Goal: Find specific page/section: Find specific page/section

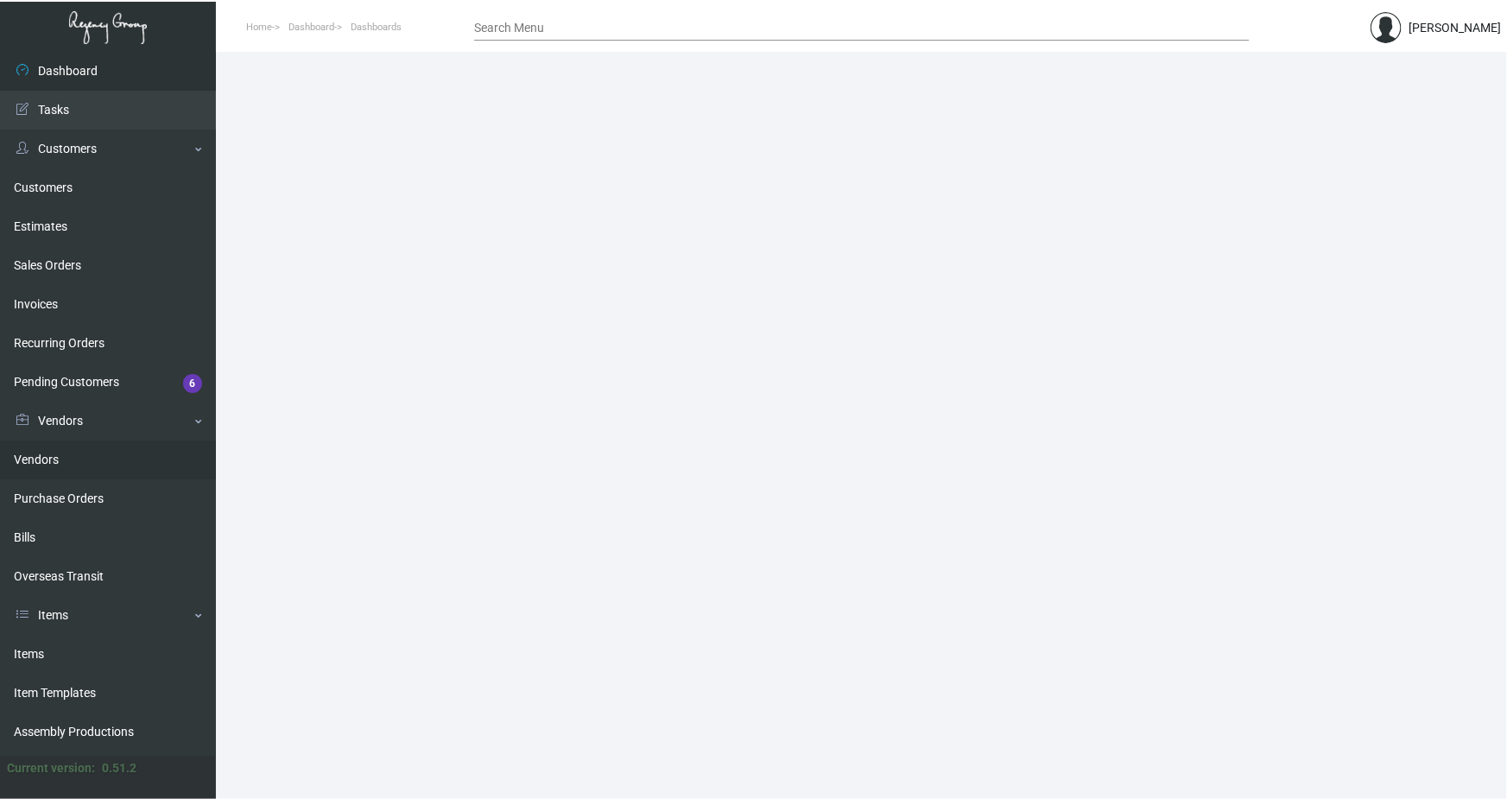
click at [72, 459] on link "Vendors" at bounding box center [108, 459] width 216 height 39
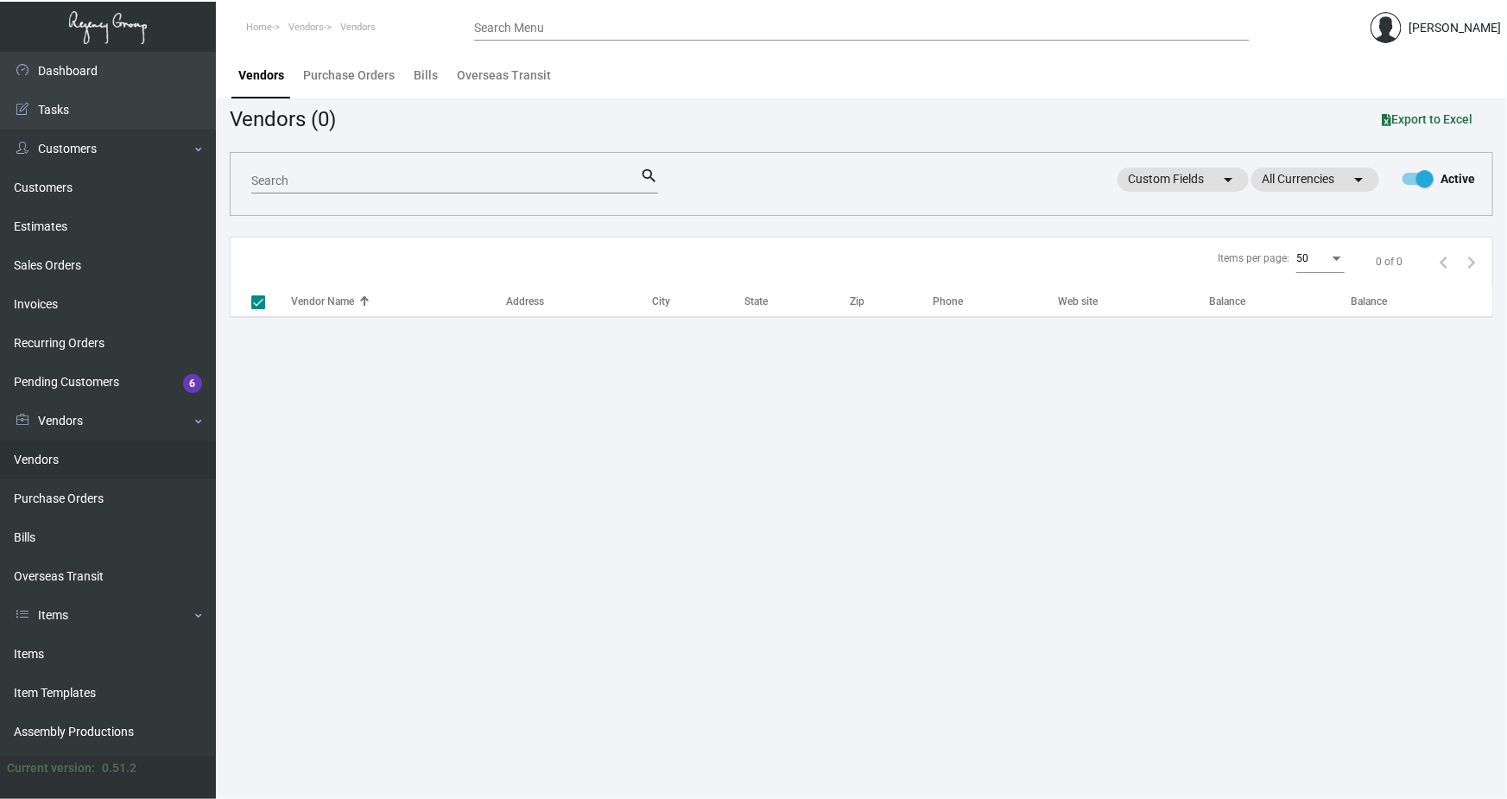
checkbox input "false"
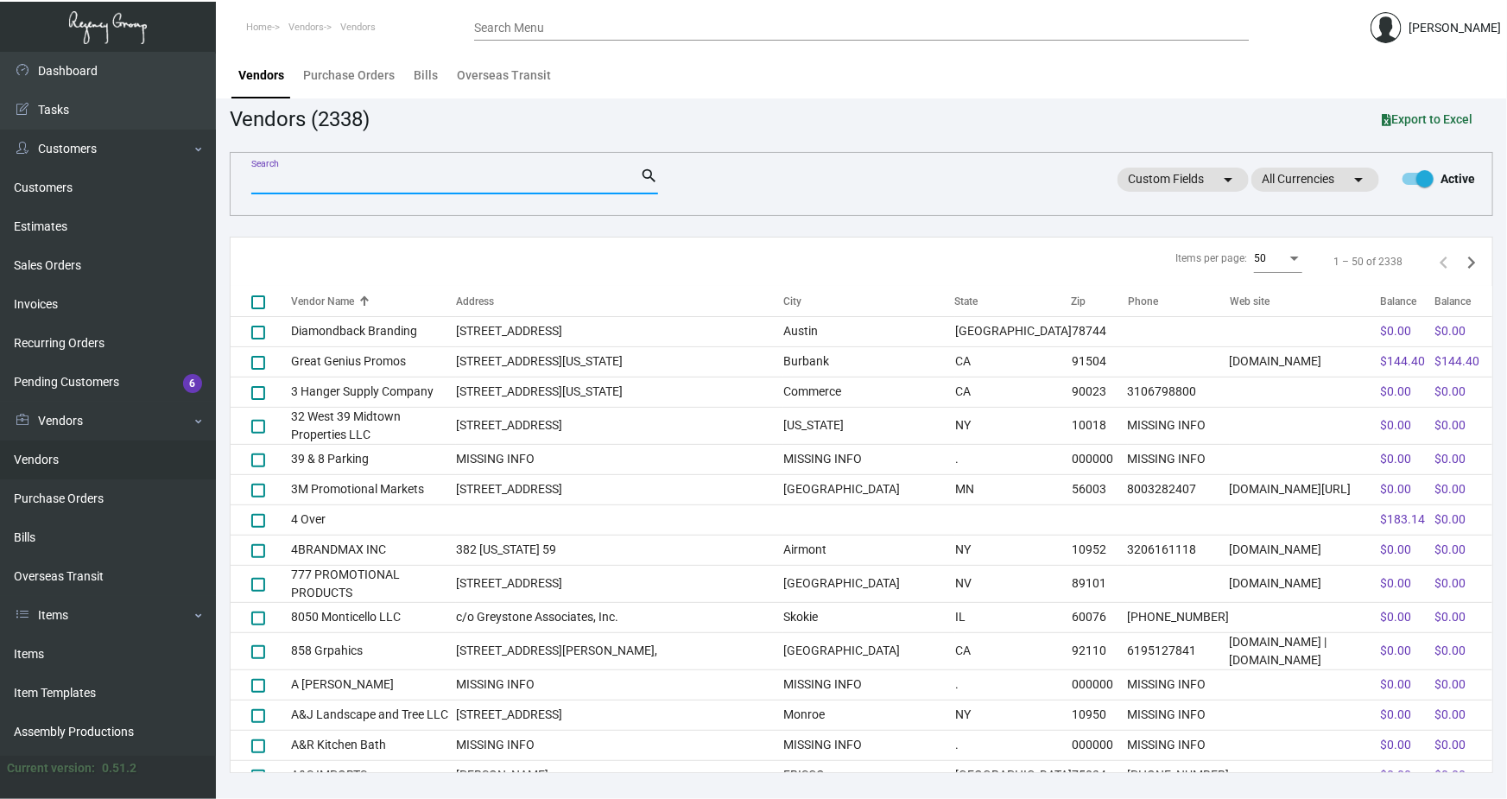
click at [355, 182] on input "Search" at bounding box center [445, 181] width 389 height 14
paste input "french paper"
type input "french paper"
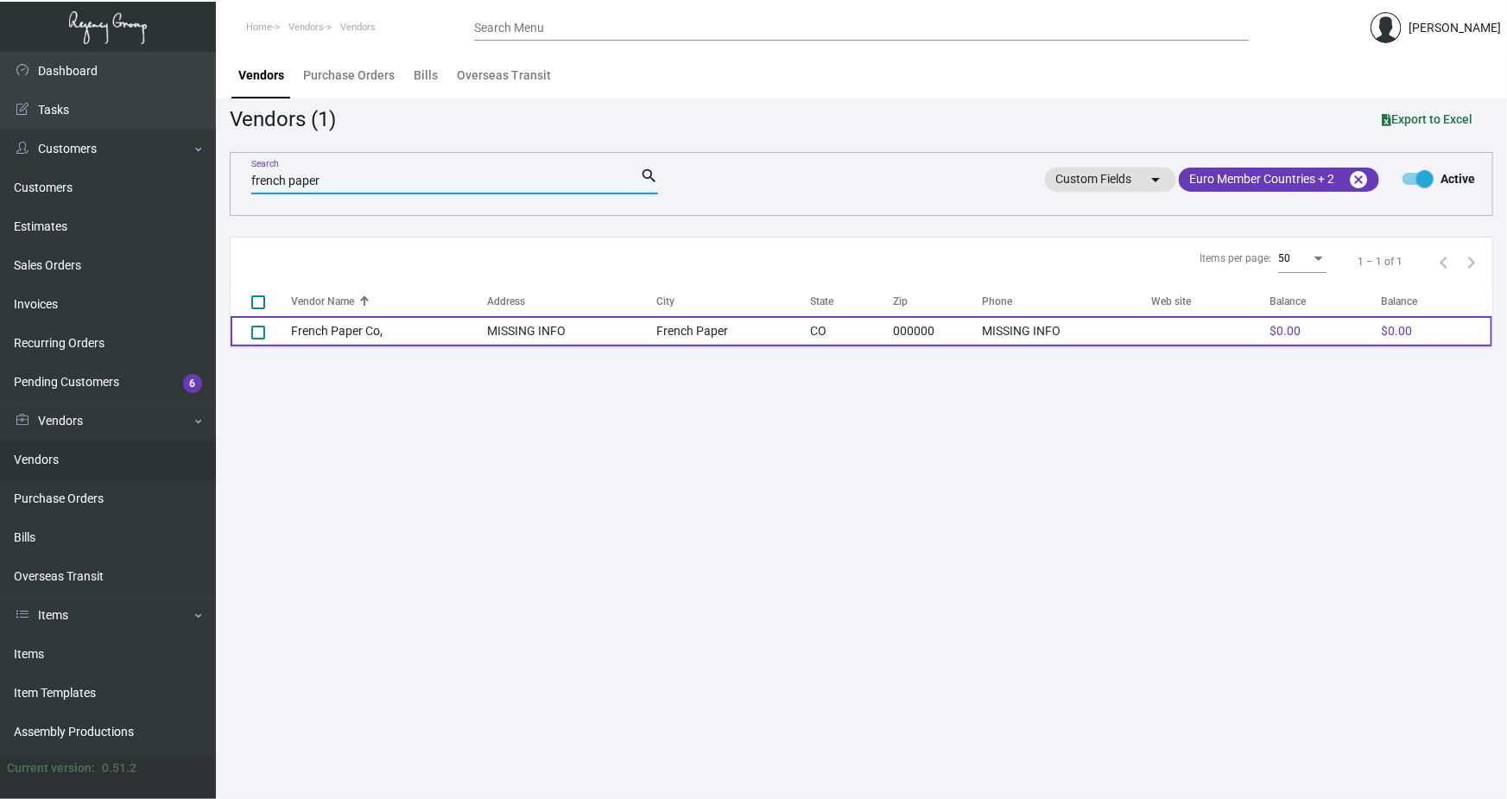
click at [339, 337] on td "French Paper Co," at bounding box center [389, 331] width 197 height 30
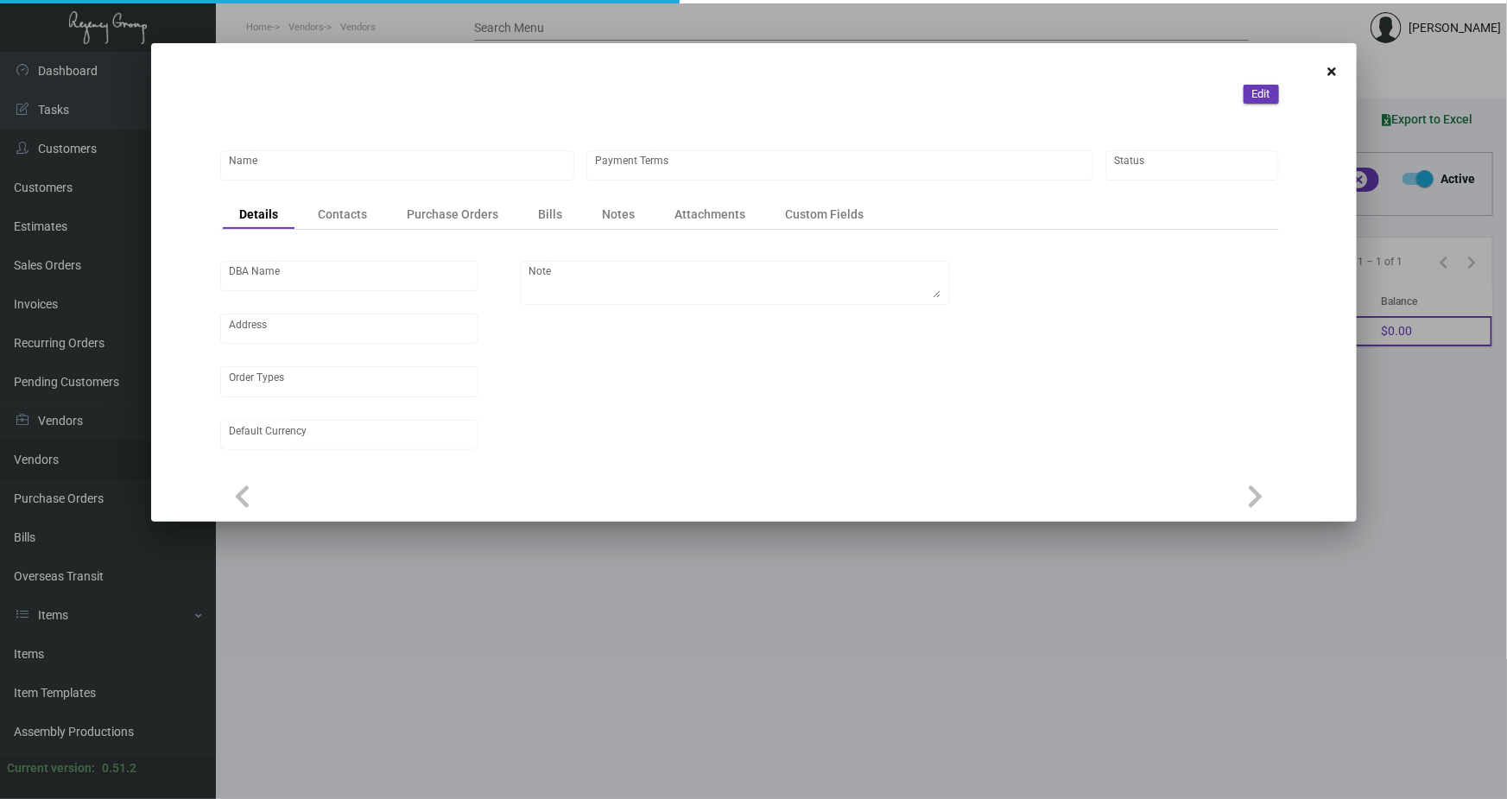
type input "French Paper Co,"
type input "Net 30"
type input "United States Dollar $"
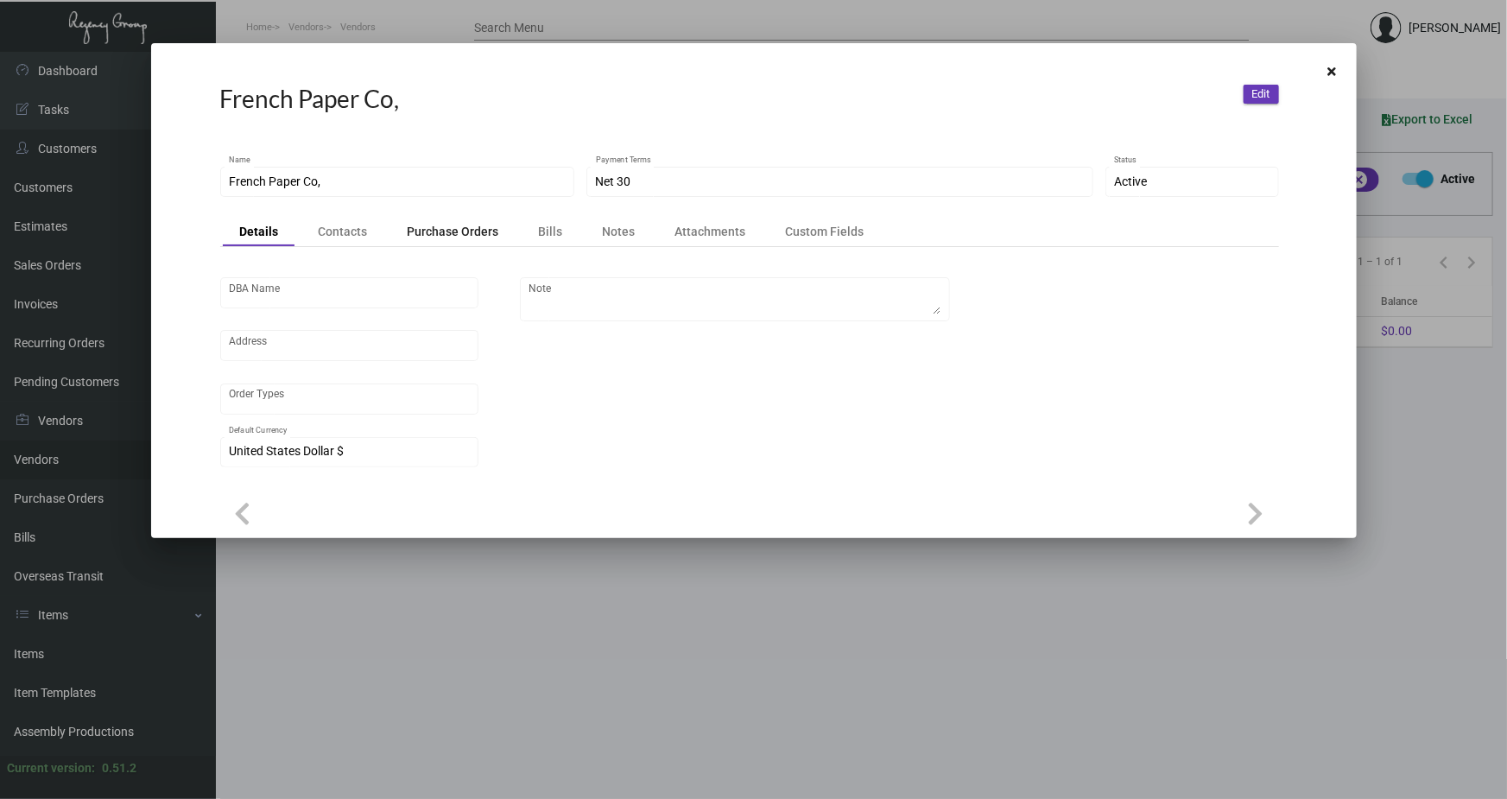
click at [446, 232] on div "Purchase Orders" at bounding box center [454, 231] width 92 height 17
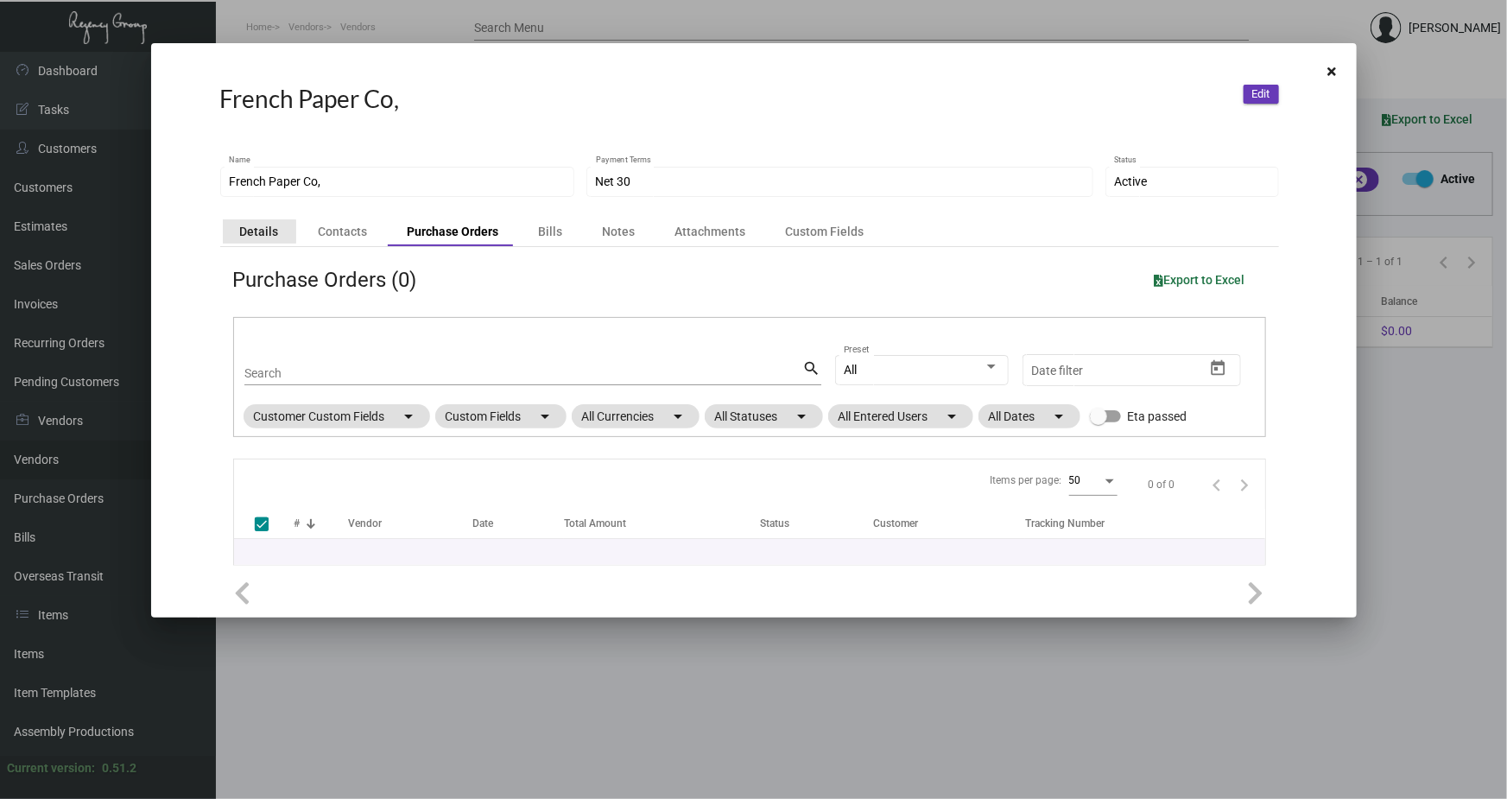
click at [258, 231] on div "Details" at bounding box center [259, 231] width 39 height 17
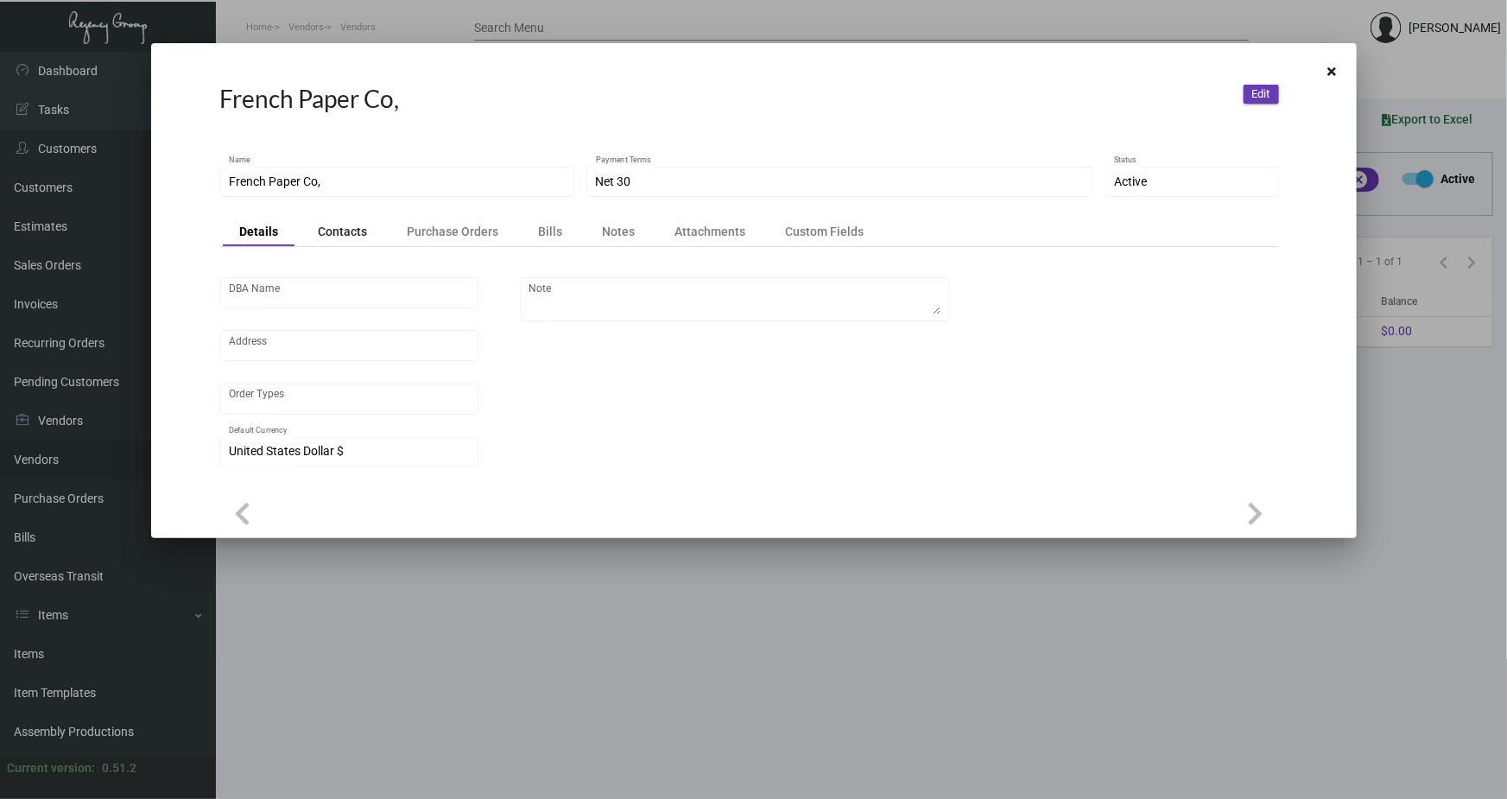
click at [340, 233] on div "Contacts" at bounding box center [343, 231] width 49 height 17
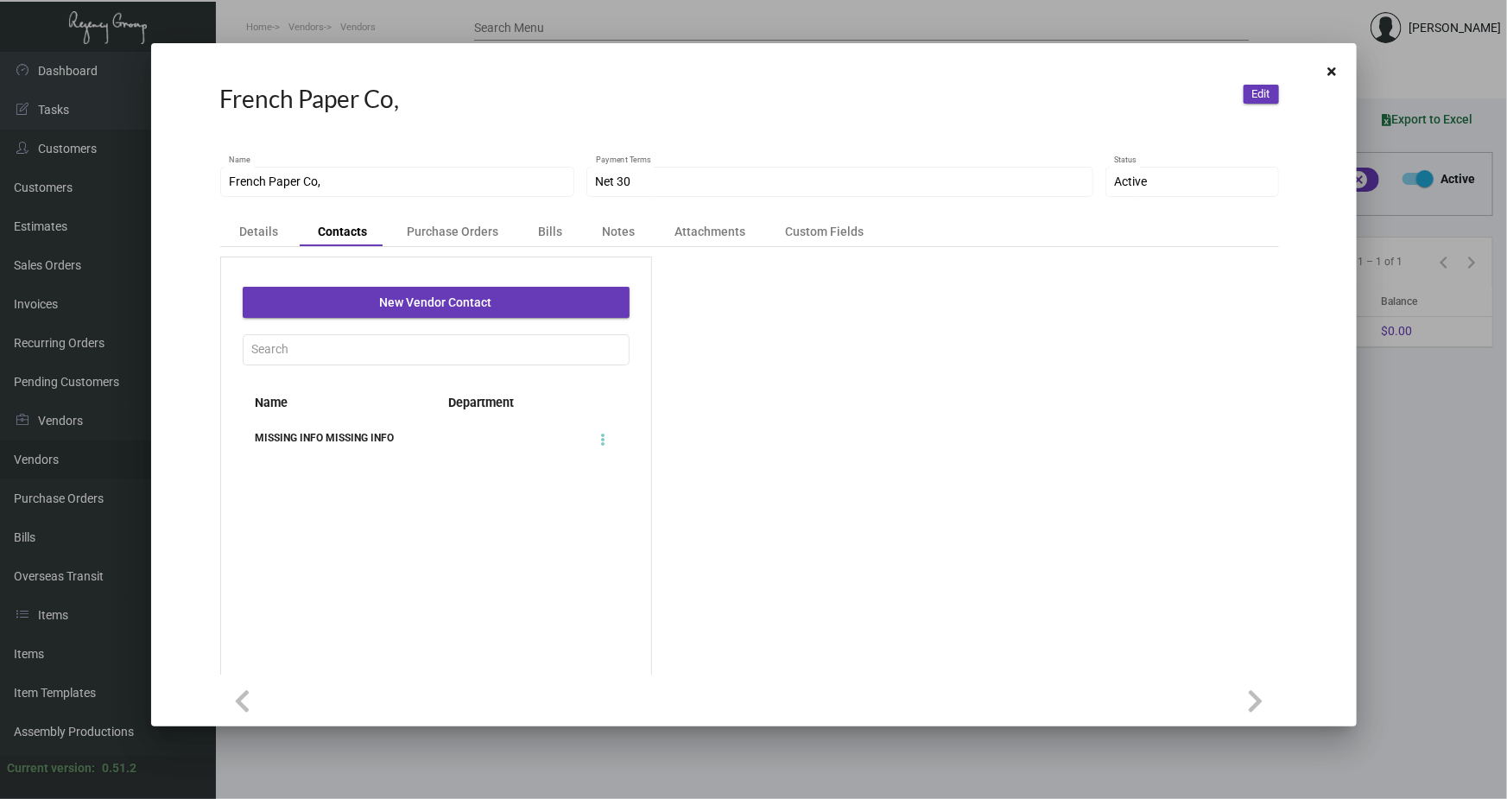
click at [662, 26] on div at bounding box center [753, 399] width 1507 height 799
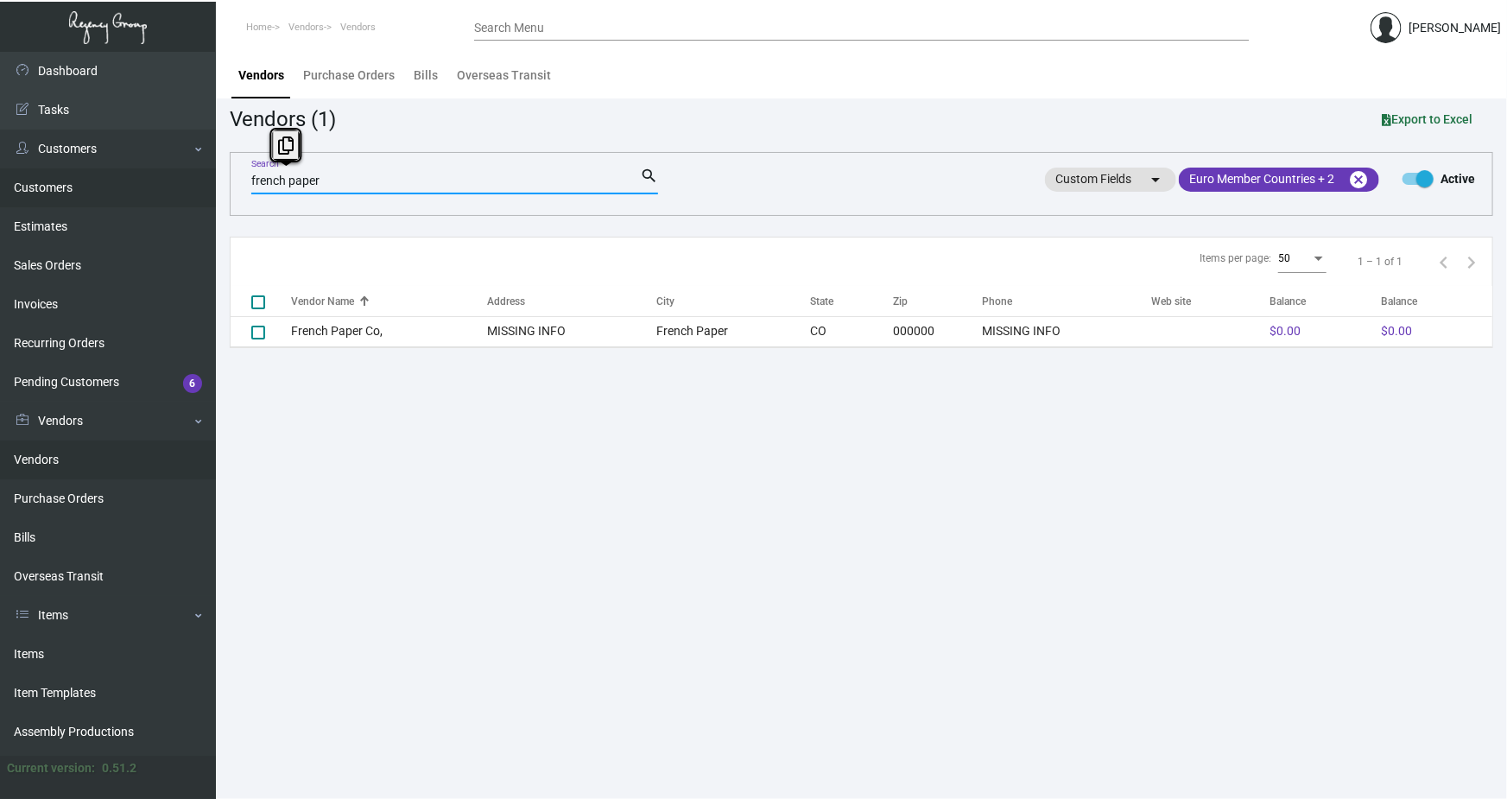
drag, startPoint x: 245, startPoint y: 186, endPoint x: 187, endPoint y: 189, distance: 58.0
click at [187, 189] on div "Dashboard Dashboard Tasks Customers Customers Estimates Sales Orders Invoices R…" at bounding box center [753, 425] width 1507 height 747
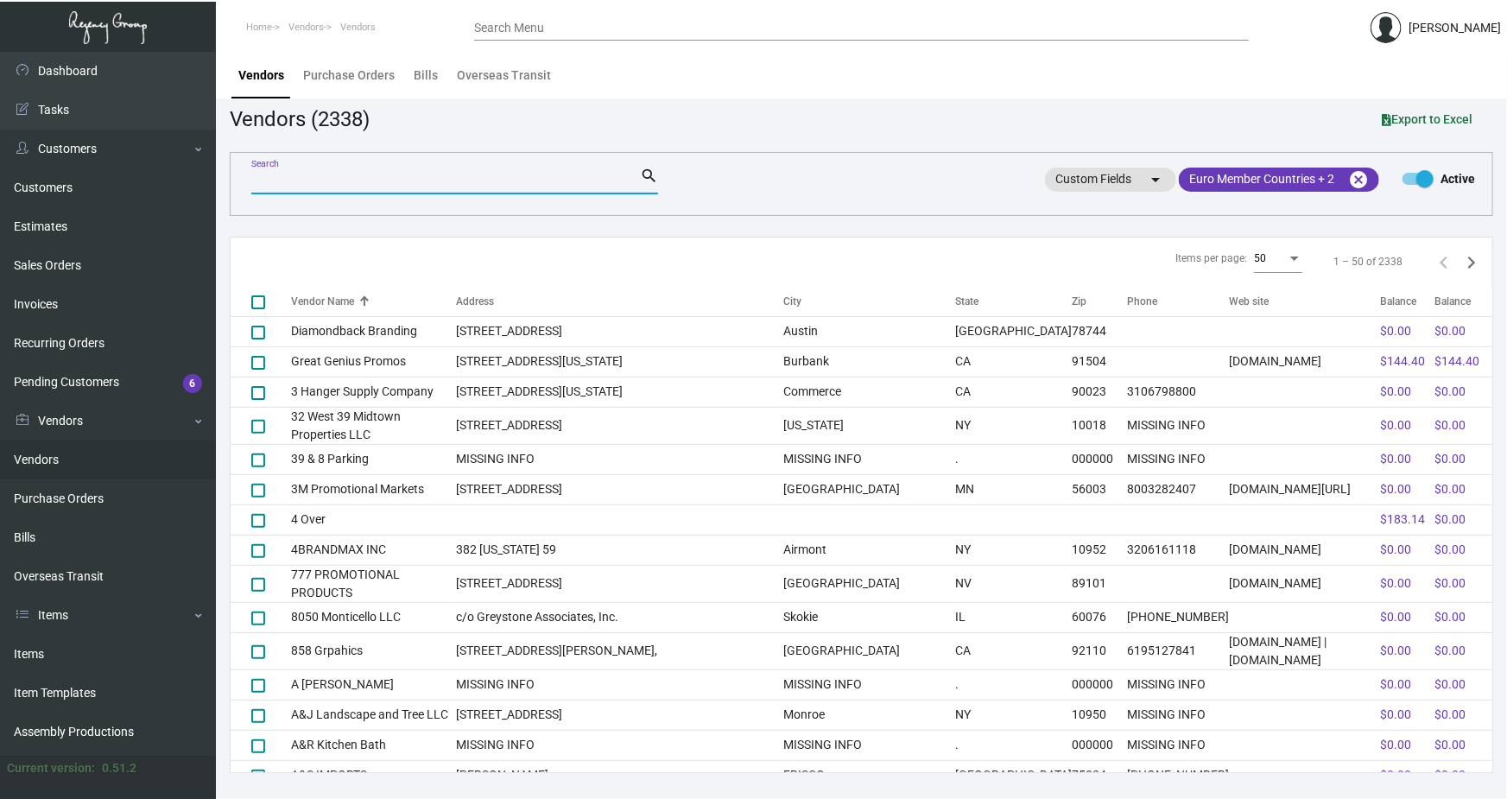
click at [333, 181] on input "Search" at bounding box center [445, 181] width 389 height 14
paste input "french paper"
type input "french paper"
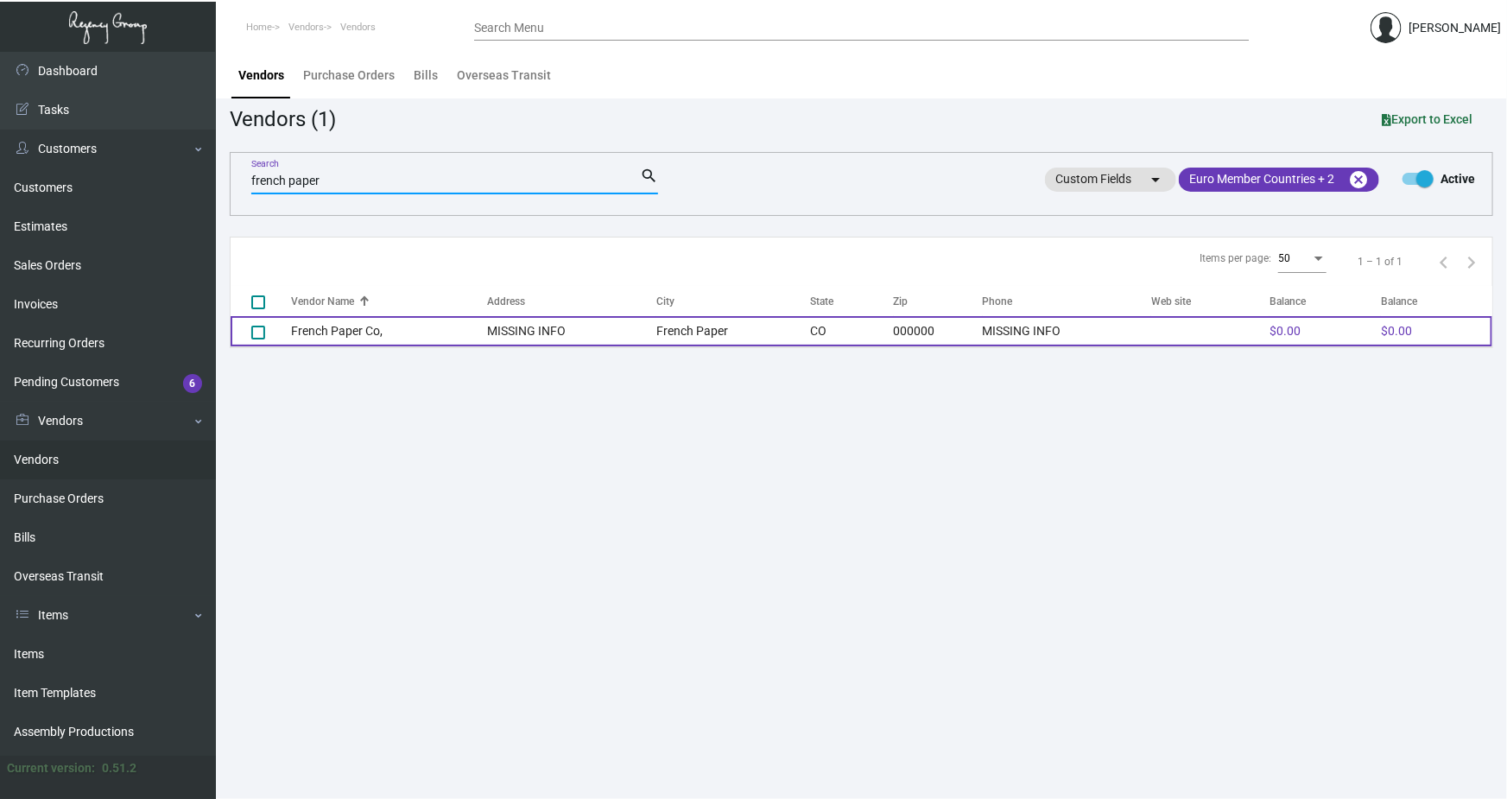
click at [322, 329] on td "French Paper Co," at bounding box center [389, 331] width 197 height 30
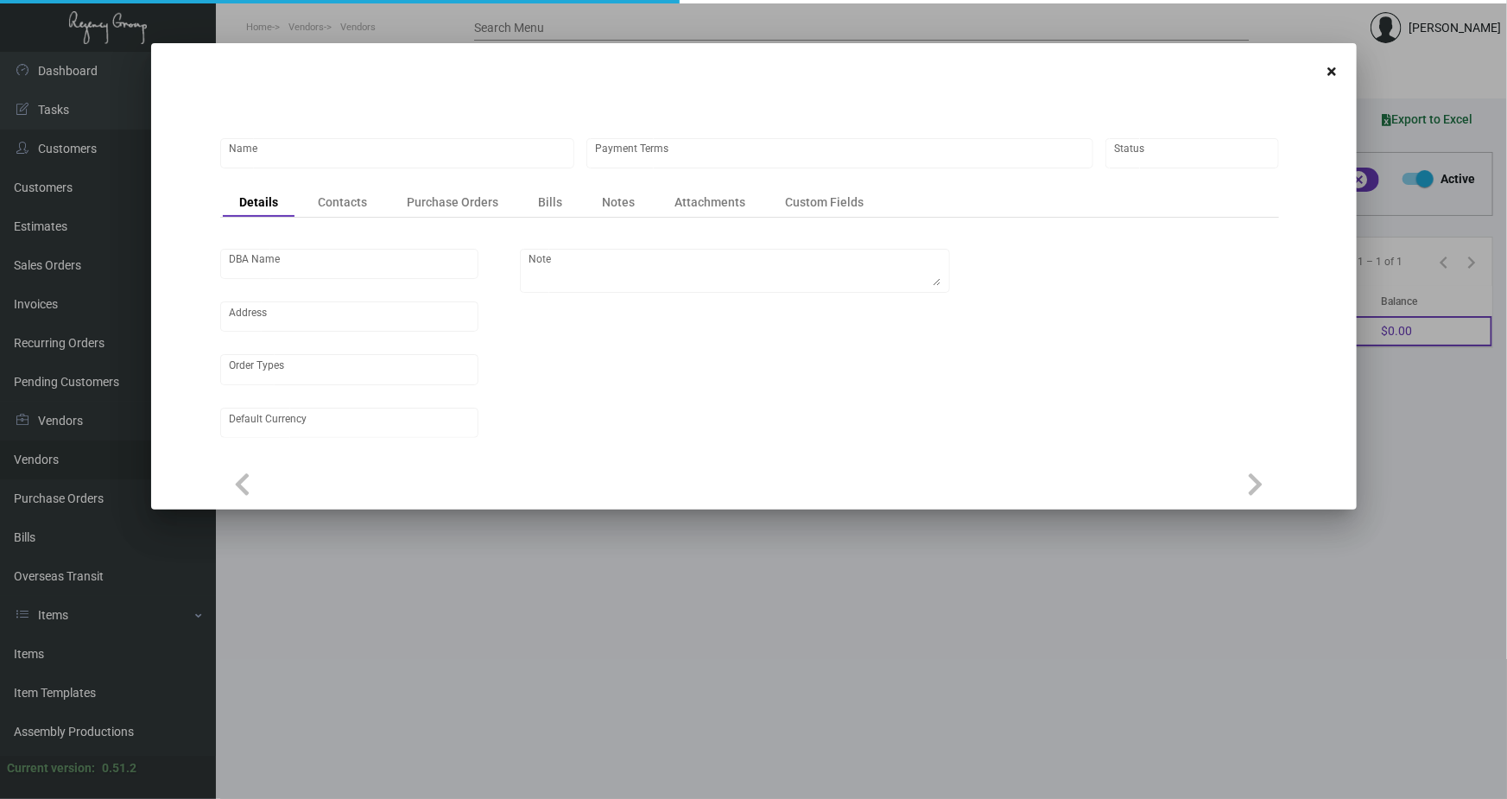
type input "French Paper Co,"
type input "Net 30"
type input "United States Dollar $"
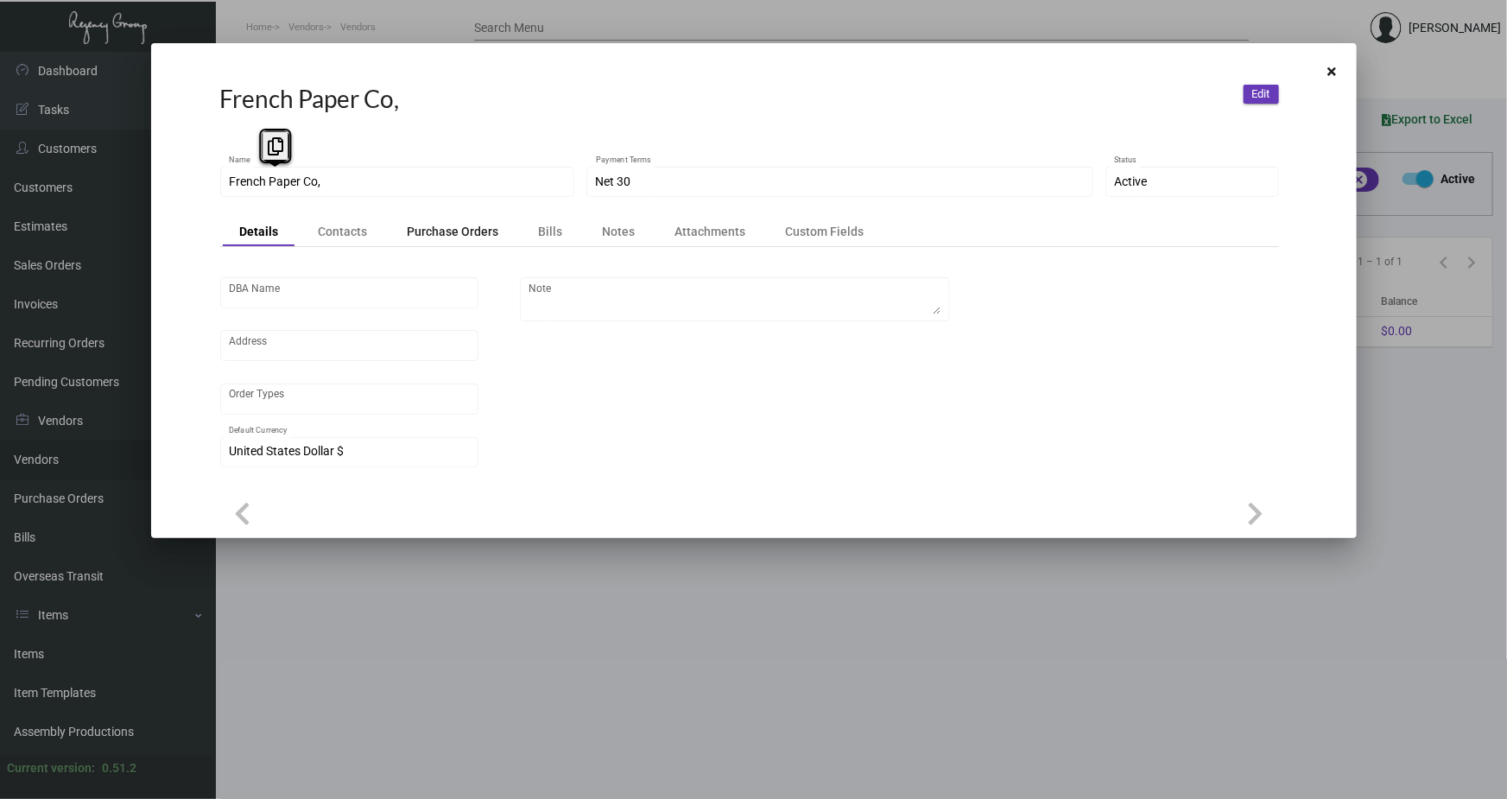
click at [453, 231] on div "Purchase Orders" at bounding box center [454, 231] width 92 height 17
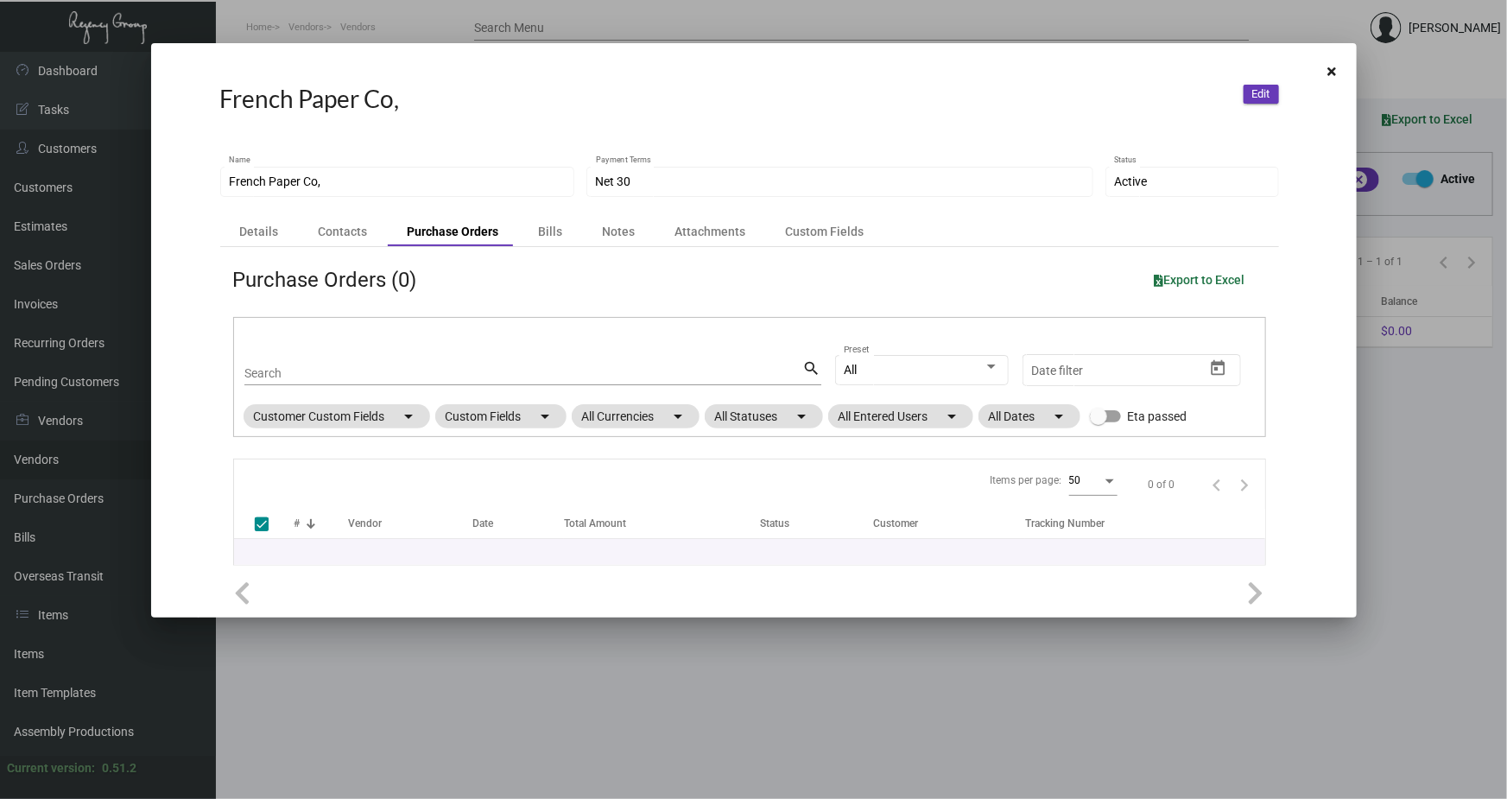
click at [521, 18] on div at bounding box center [753, 399] width 1507 height 799
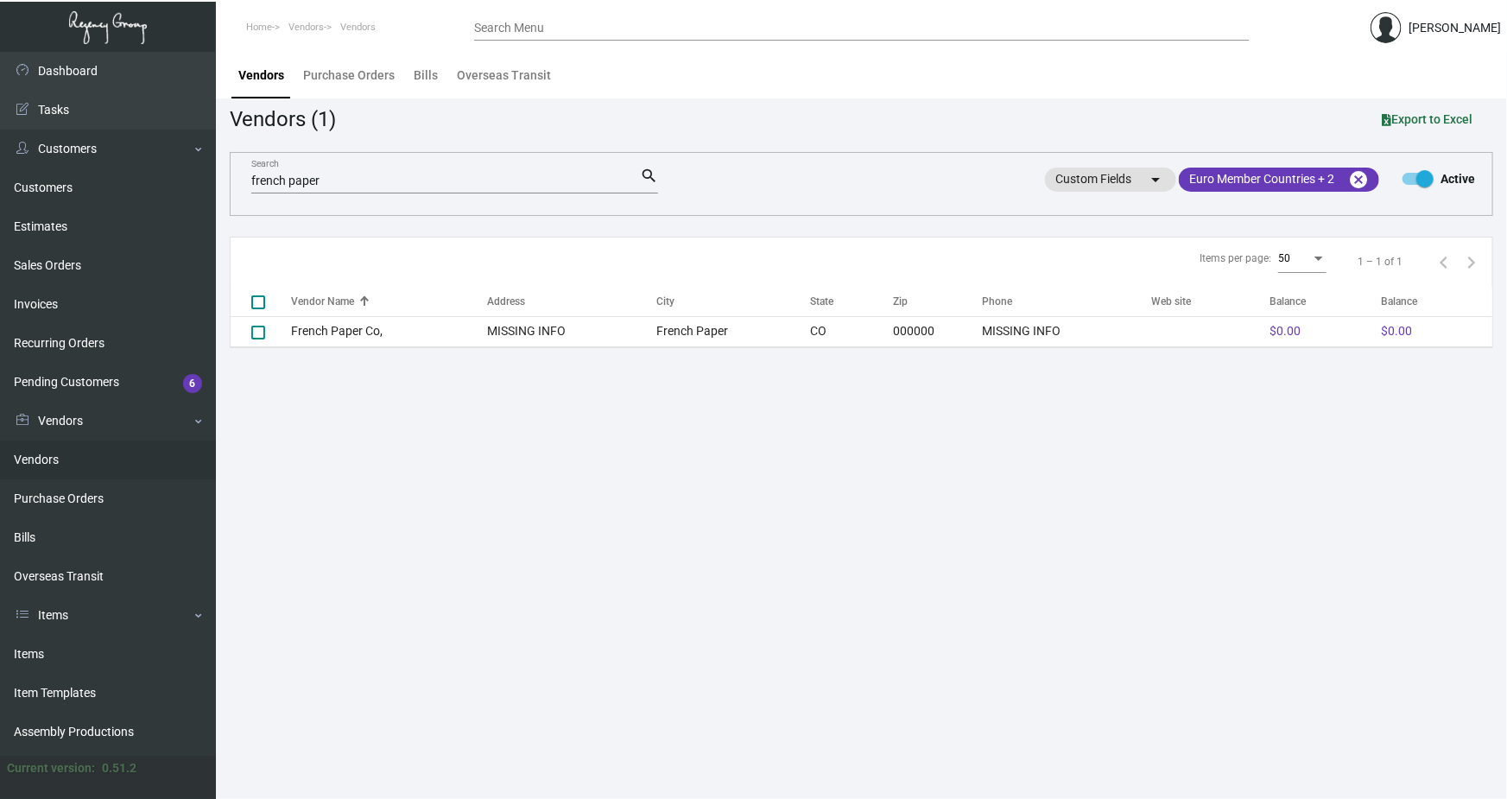
click at [311, 180] on input "french paper" at bounding box center [445, 181] width 389 height 14
click at [390, 181] on input "french paper" at bounding box center [445, 181] width 389 height 14
click at [401, 475] on main "Vendors Purchase Orders Bills Overseas Transit Vendors (1) Export to Excel fren…" at bounding box center [861, 425] width 1291 height 747
